Goal: Navigation & Orientation: Find specific page/section

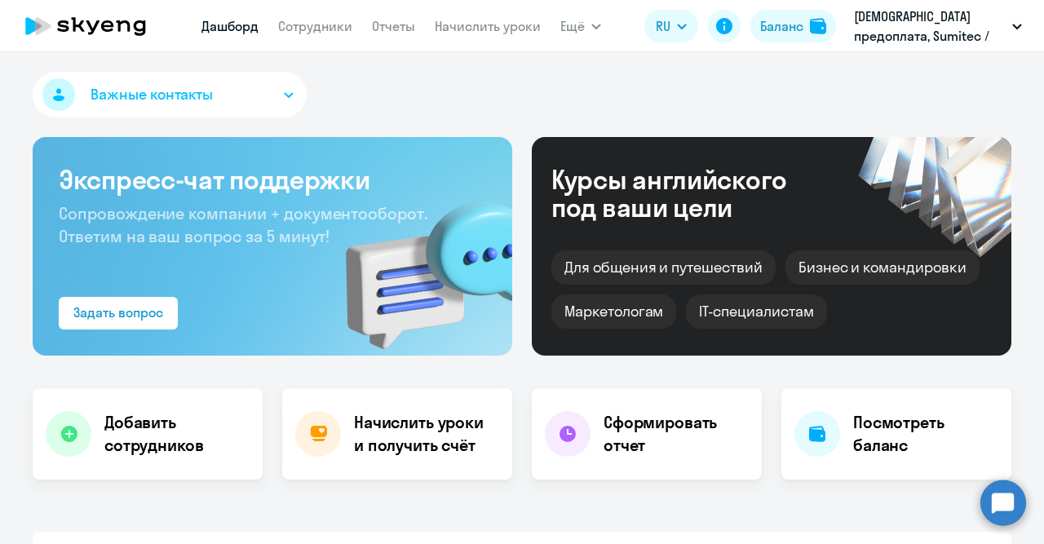
select select "30"
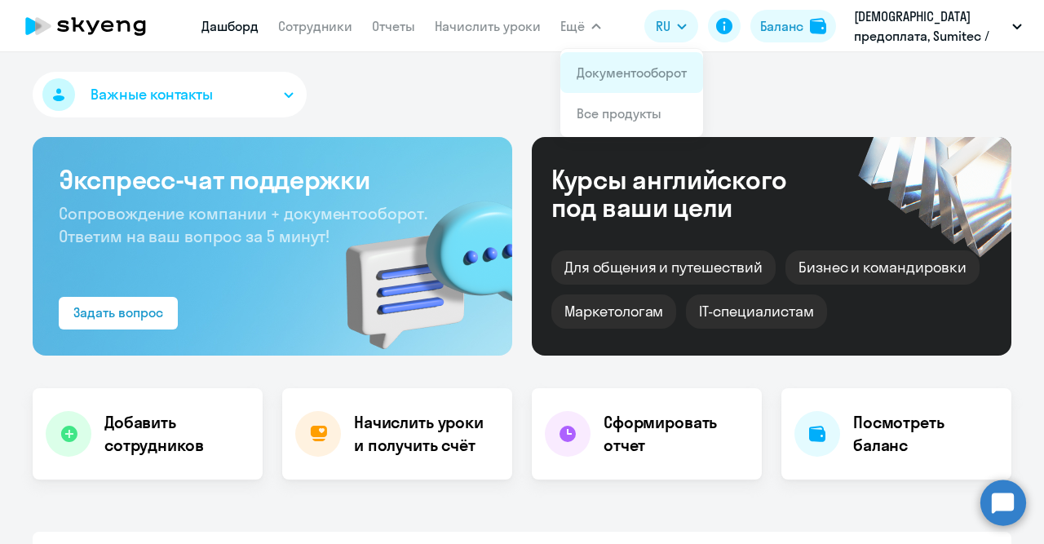
click at [598, 70] on link "Документооборот" at bounding box center [632, 72] width 110 height 16
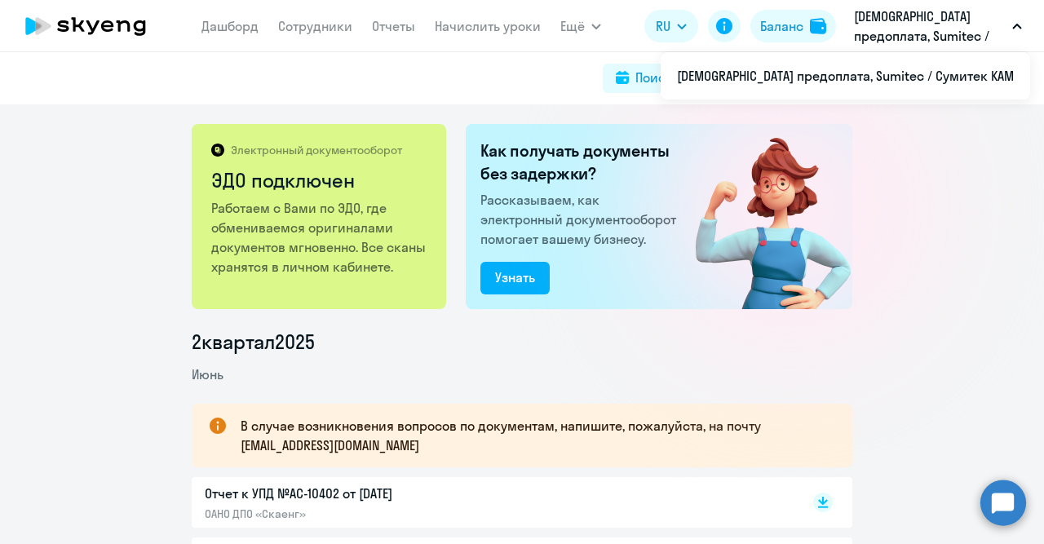
click at [898, 27] on p "[DEMOGRAPHIC_DATA] предоплата, Sumitec / Сумитек KAM" at bounding box center [930, 26] width 152 height 39
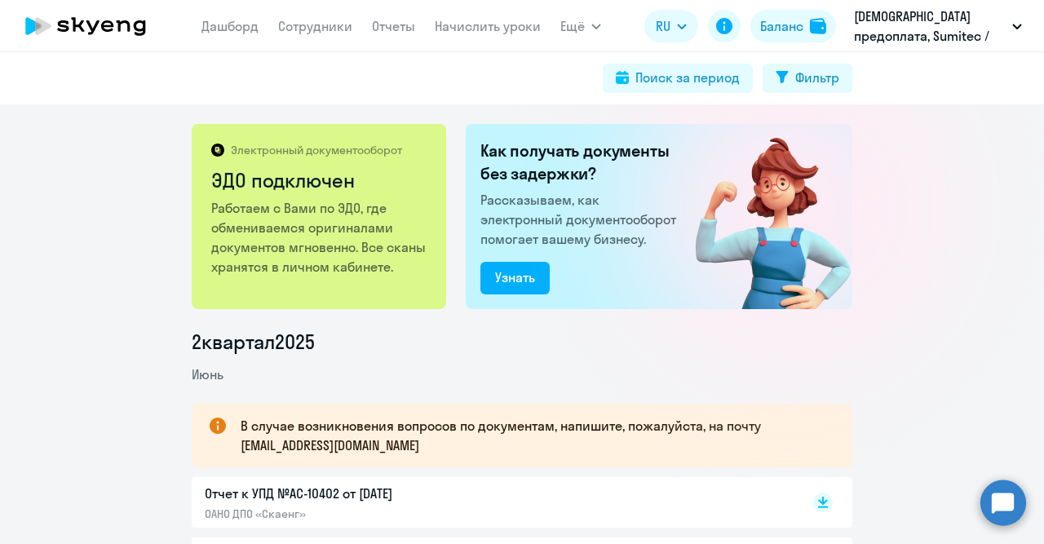
click at [960, 36] on p "[DEMOGRAPHIC_DATA] предоплата, Sumitec / Сумитек KAM" at bounding box center [930, 26] width 152 height 39
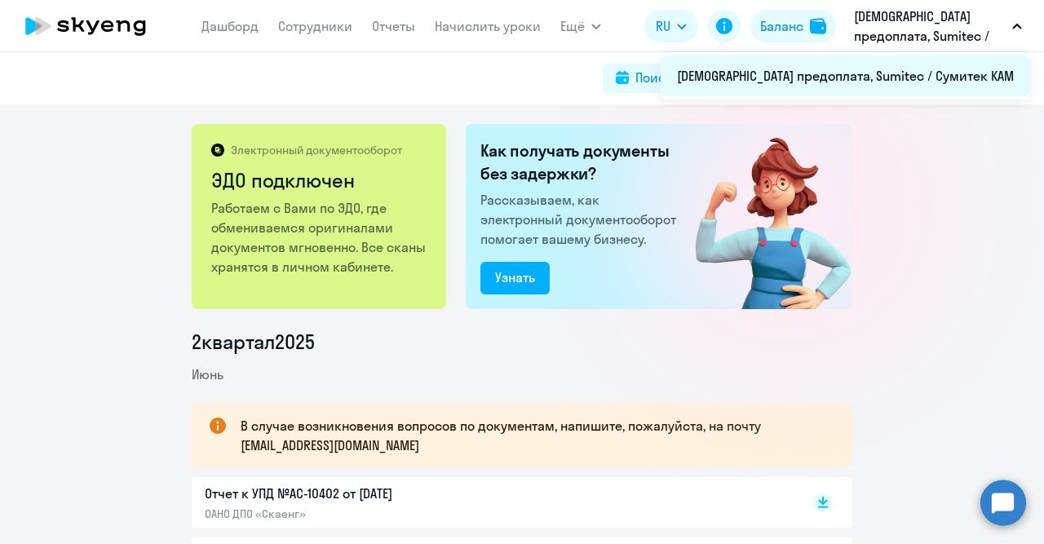
click at [952, 76] on li "[DEMOGRAPHIC_DATA] предоплата, Sumitec / Сумитек KAM" at bounding box center [846, 75] width 370 height 41
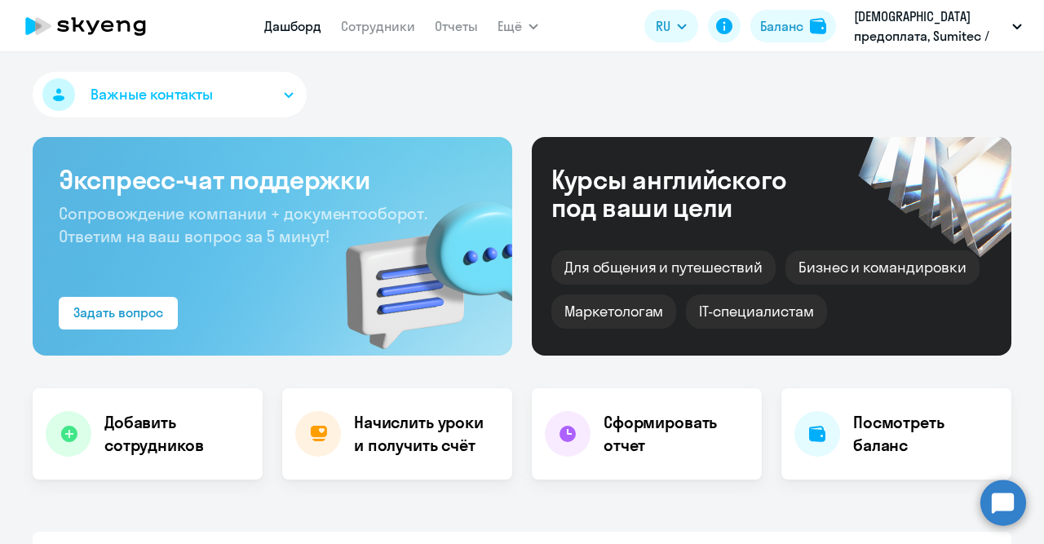
select select "30"
click at [296, 95] on button "Важные контакты" at bounding box center [170, 95] width 274 height 46
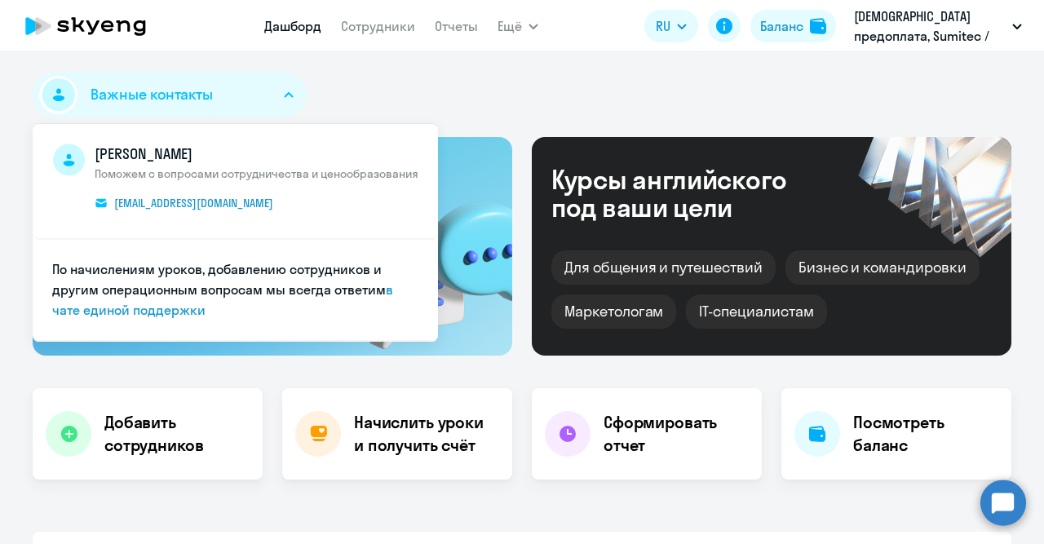
click at [505, 104] on div "Важные контакты [PERSON_NAME] Поможем с вопросами сотрудничества и ценообразова…" at bounding box center [522, 98] width 979 height 52
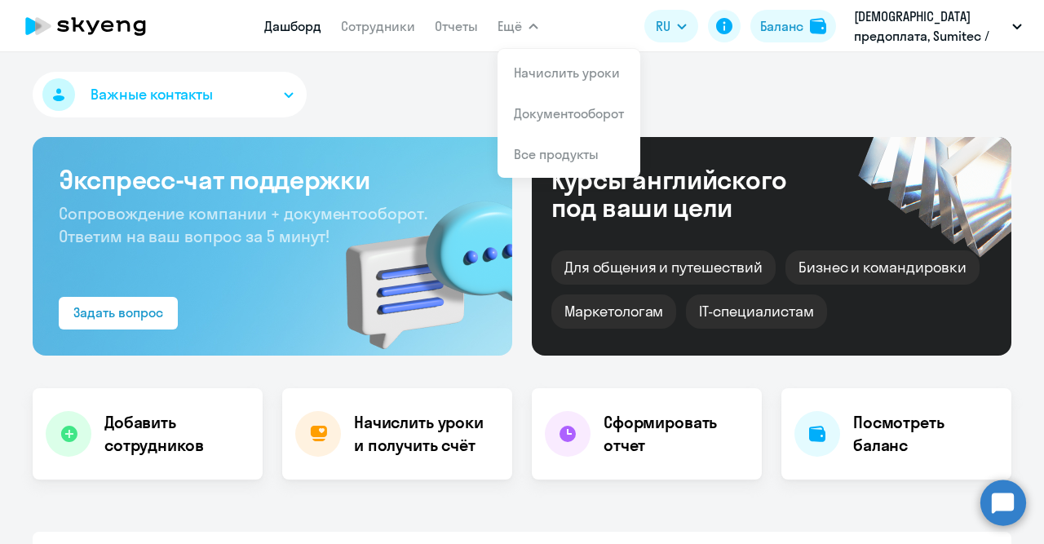
click at [537, 28] on button "Ещё" at bounding box center [518, 26] width 41 height 33
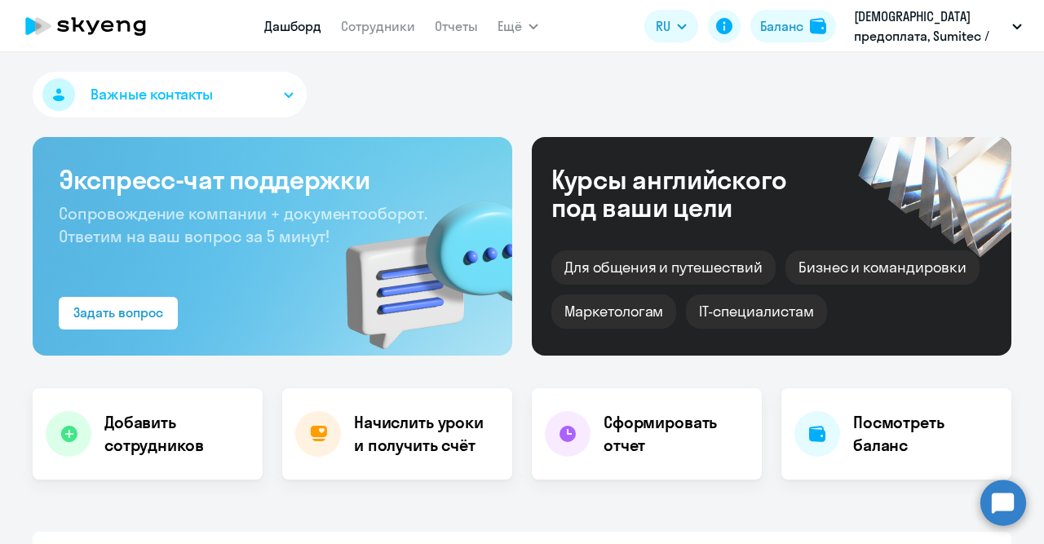
click at [537, 27] on icon "button" at bounding box center [534, 27] width 10 height 6
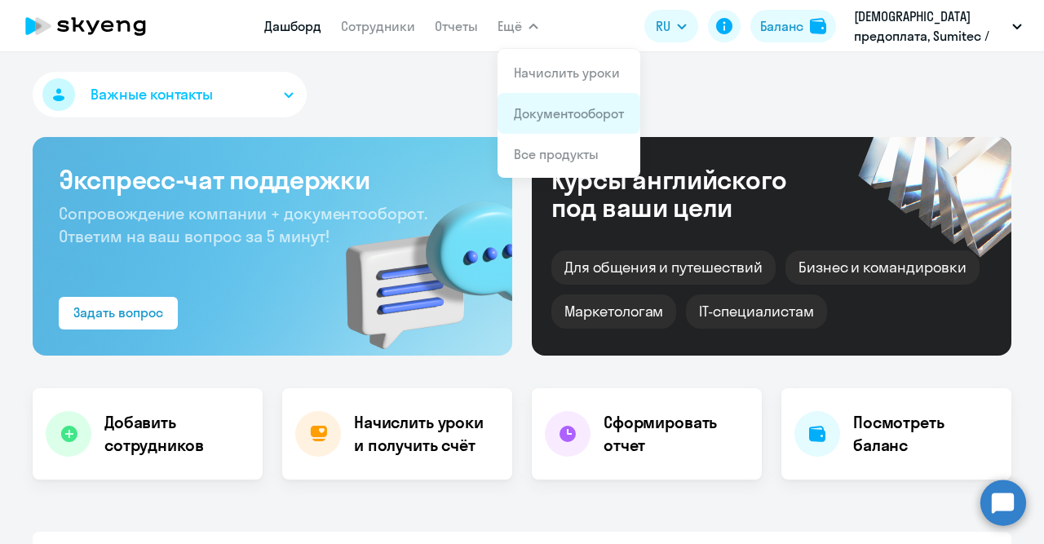
click at [547, 122] on app-menu-item-link "Документооборот" at bounding box center [569, 114] width 110 height 20
click at [533, 113] on link "Документооборот" at bounding box center [569, 113] width 110 height 16
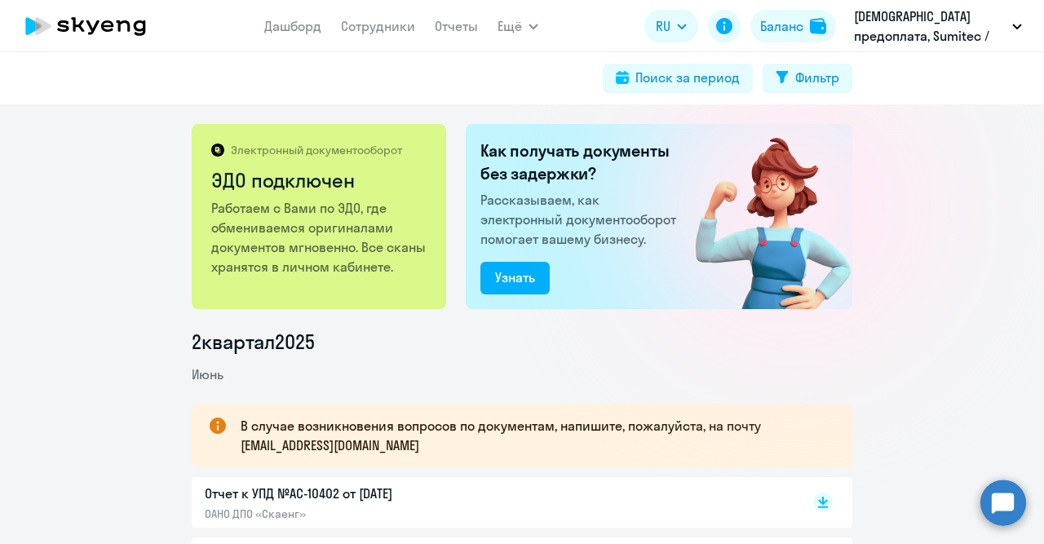
click at [340, 507] on p "ОАНО ДПО «Скаенг»" at bounding box center [376, 514] width 343 height 15
click at [371, 26] on link "Сотрудники" at bounding box center [378, 26] width 74 height 16
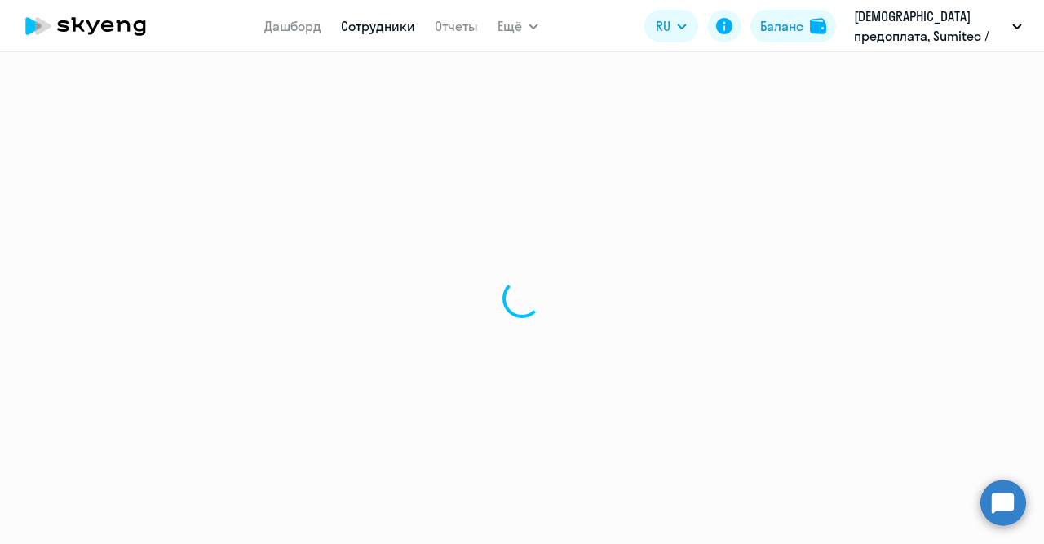
select select "30"
